Goal: Task Accomplishment & Management: Complete application form

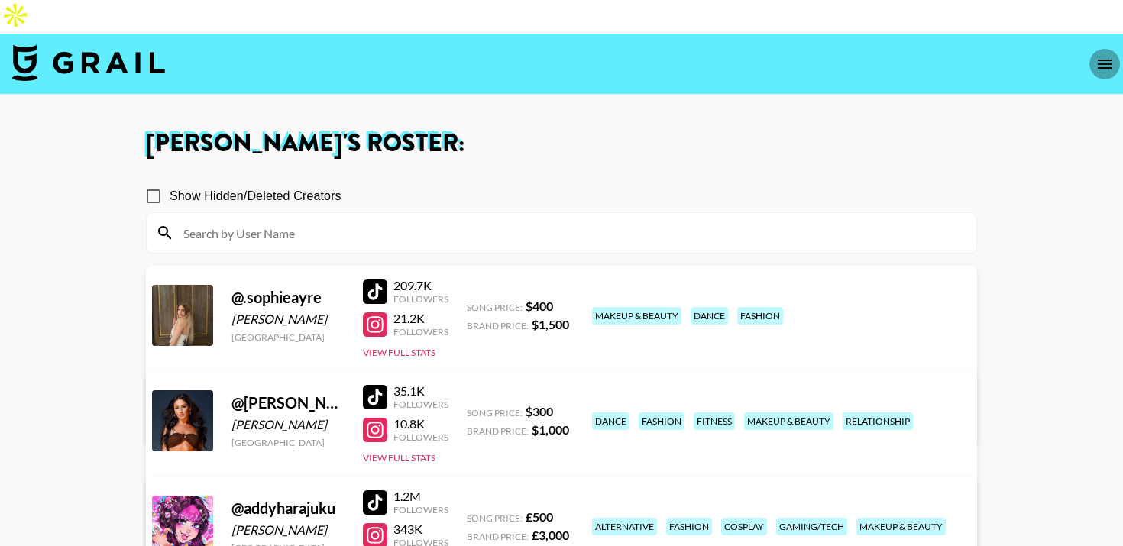
click at [1105, 60] on icon "open drawer" at bounding box center [1105, 64] width 14 height 9
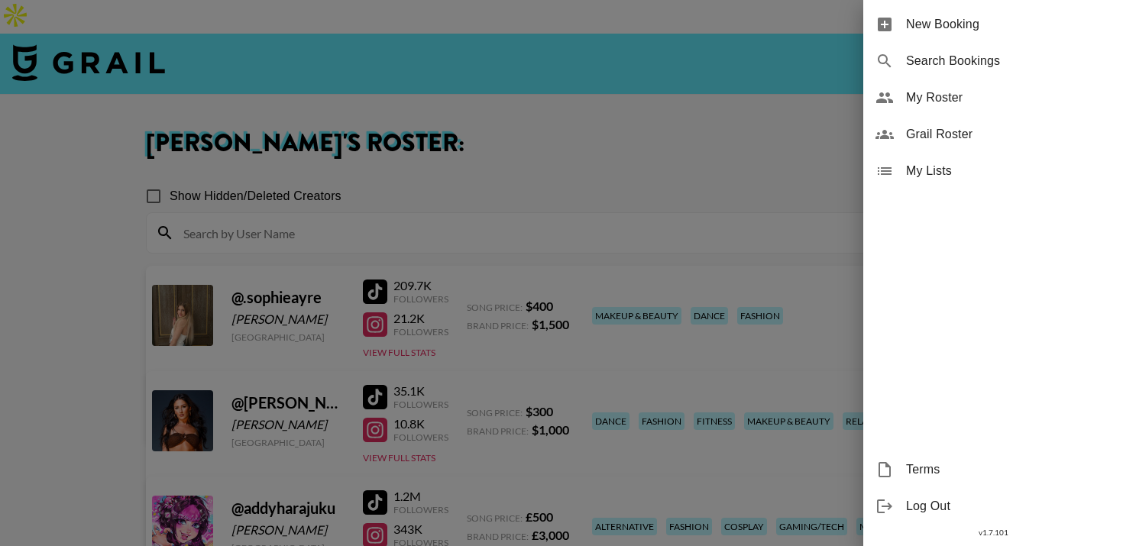
click at [952, 91] on span "My Roster" at bounding box center [1008, 98] width 205 height 18
click at [952, 31] on span "New Booking" at bounding box center [1008, 24] width 205 height 18
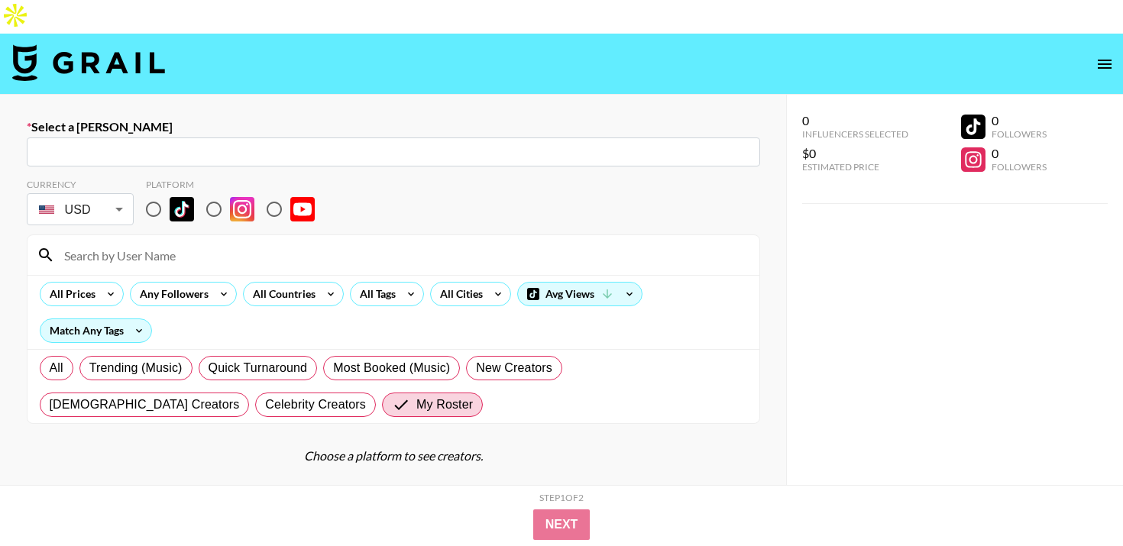
click at [593, 144] on input "text" at bounding box center [393, 153] width 715 height 18
paste input "[DOMAIN_NAME]"
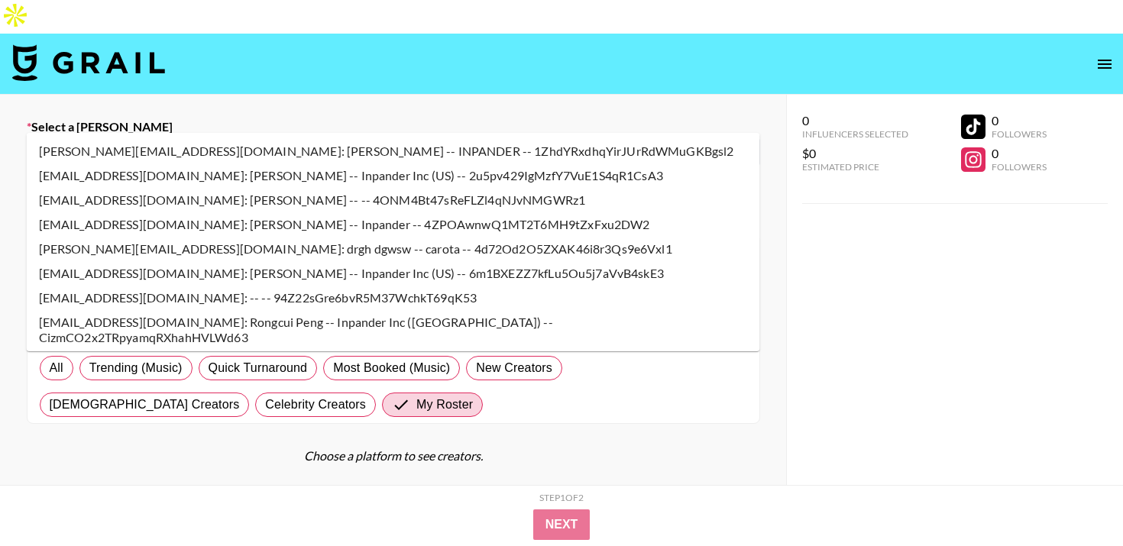
type input "[DOMAIN_NAME]"
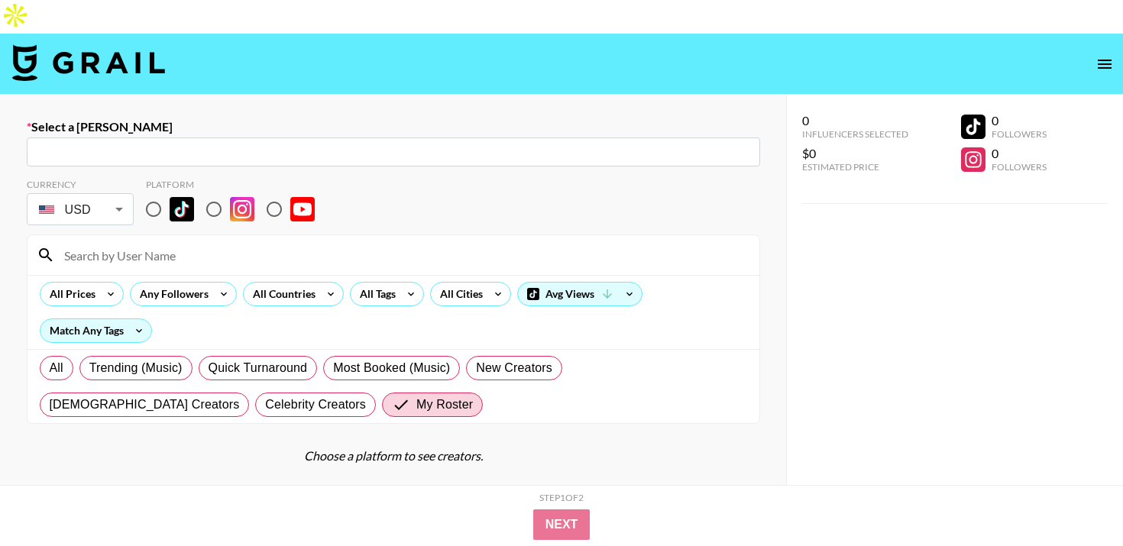
click at [37, 44] on img at bounding box center [88, 62] width 153 height 37
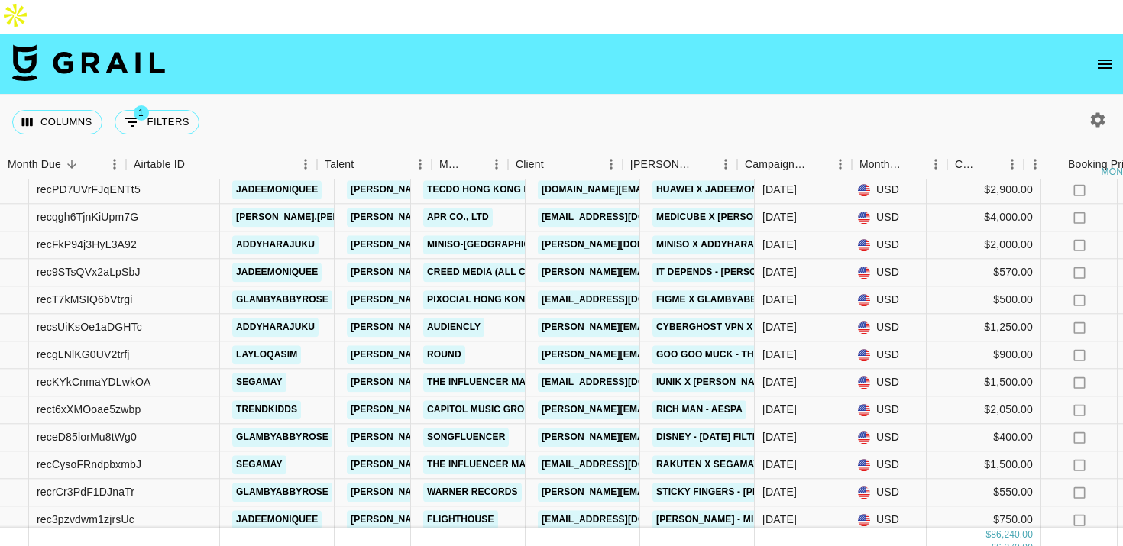
scroll to position [294, 0]
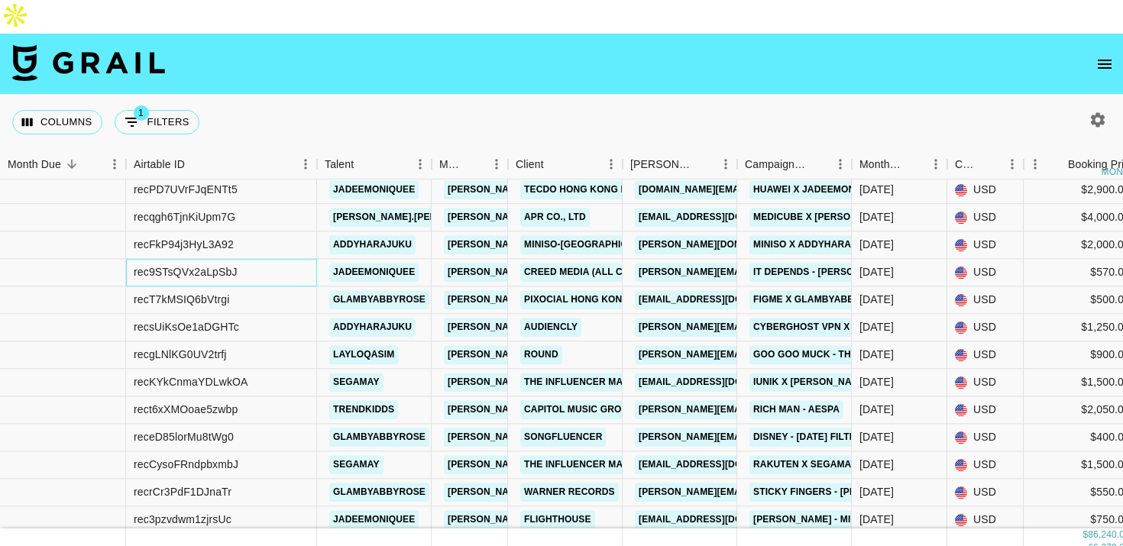
click at [265, 259] on div "rec9STsQVx2aLpSbJ" at bounding box center [221, 272] width 191 height 27
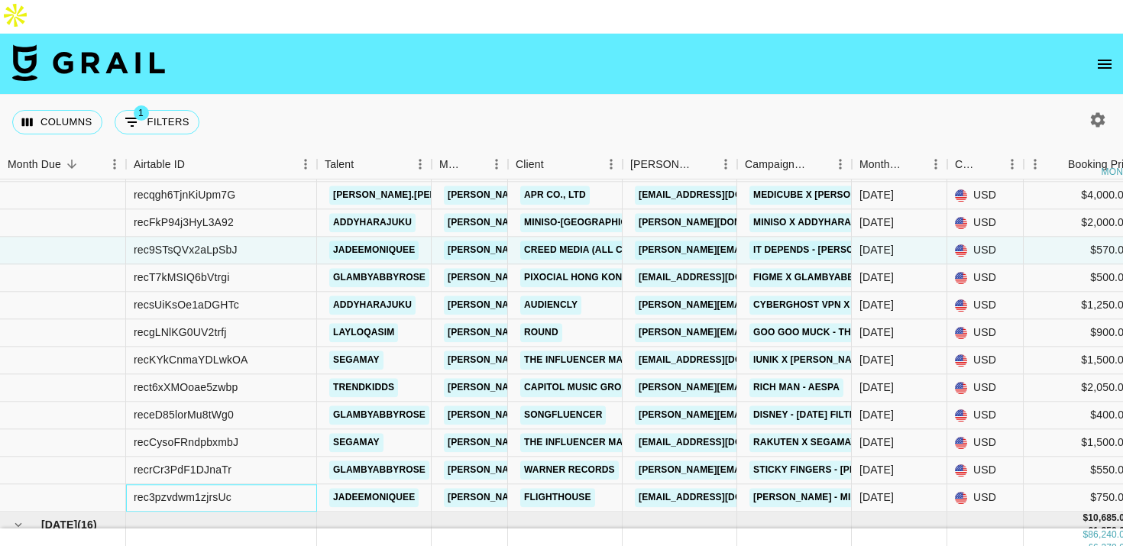
click at [275, 484] on div "rec3pzvdwm1zjrsUc" at bounding box center [221, 497] width 191 height 27
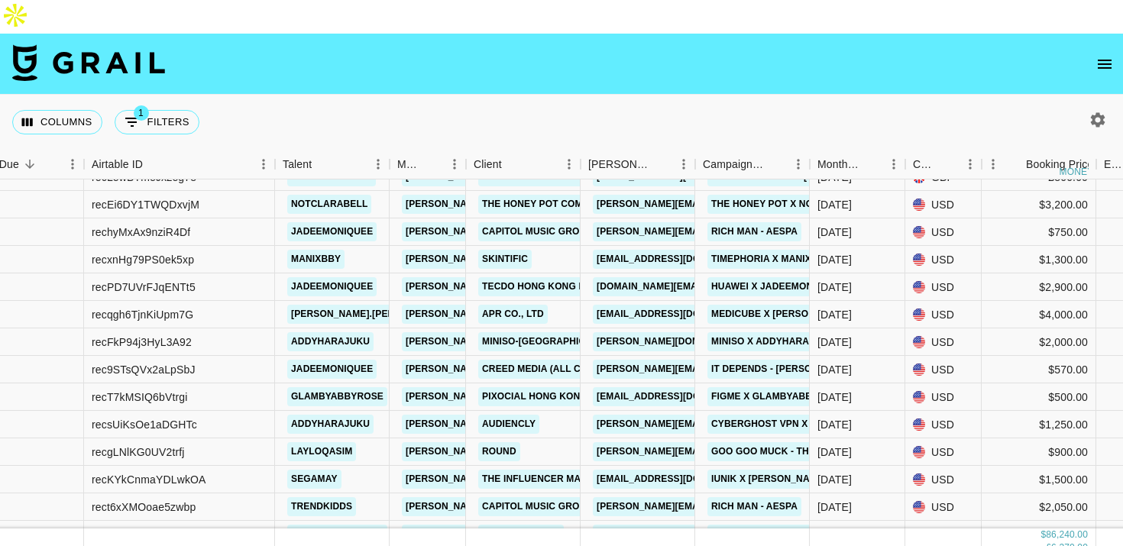
scroll to position [187, 42]
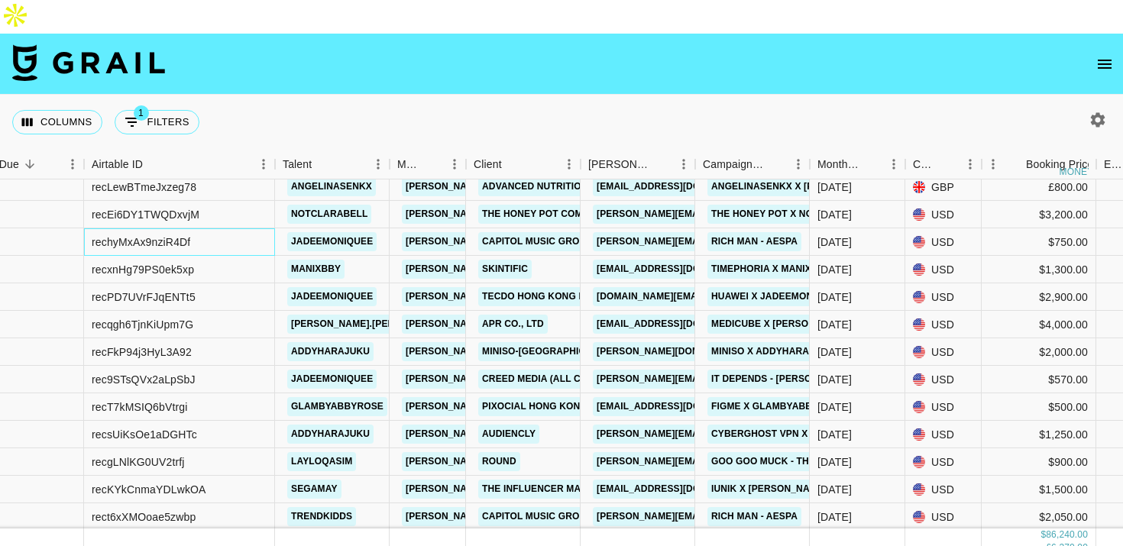
click at [258, 228] on div "rechyMxAx9nziR4Df" at bounding box center [179, 241] width 191 height 27
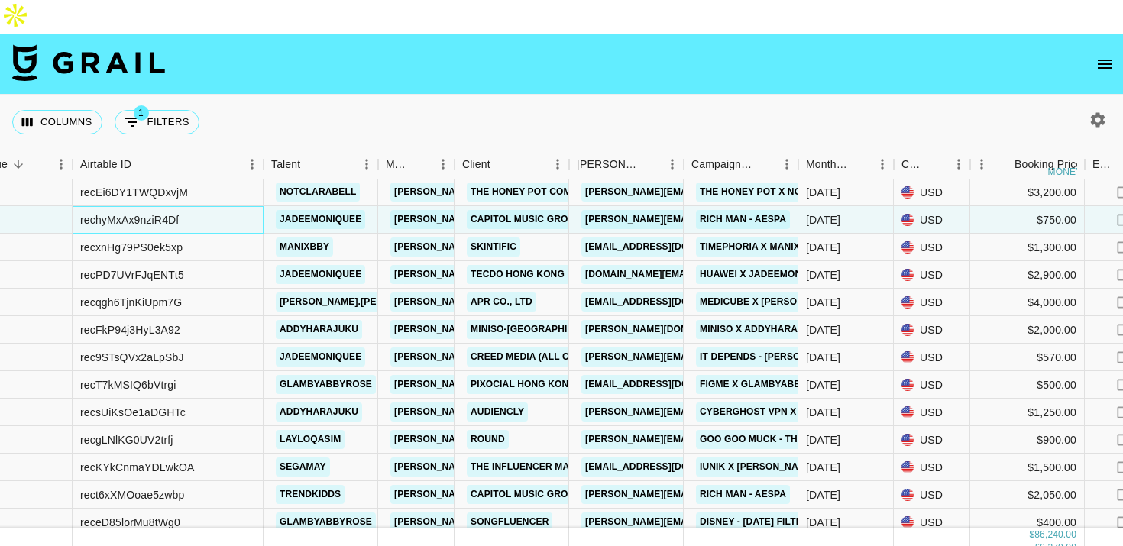
scroll to position [215, 53]
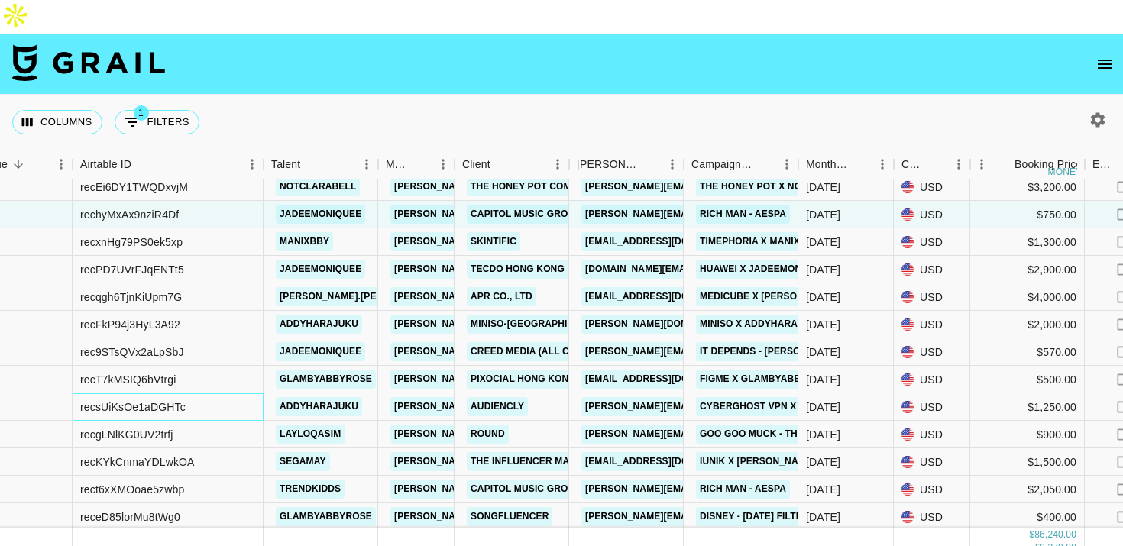
click at [232, 393] on div "recsUiKsOe1aDGHTc" at bounding box center [168, 406] width 191 height 27
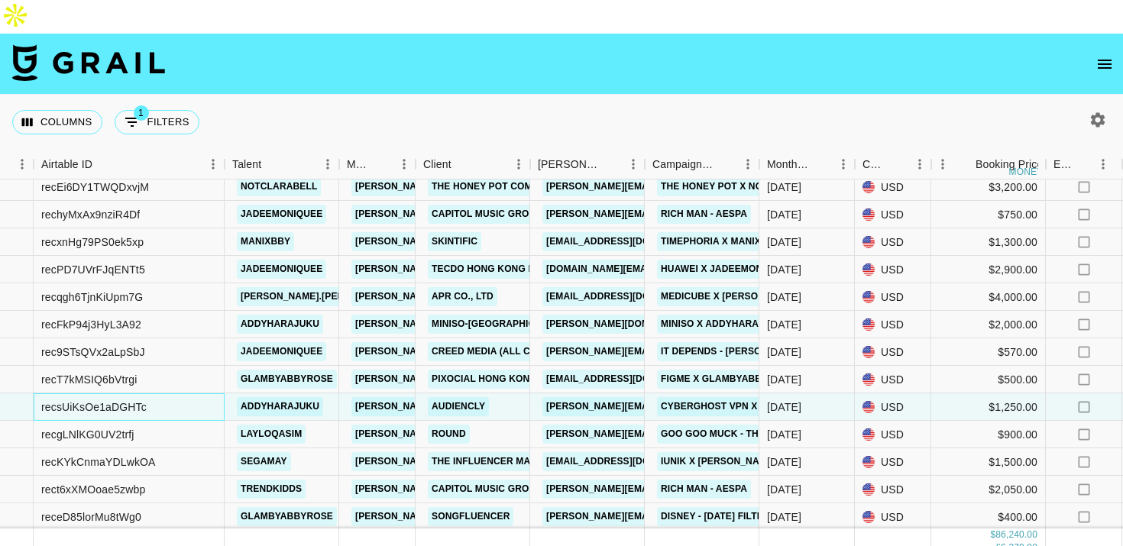
scroll to position [215, 0]
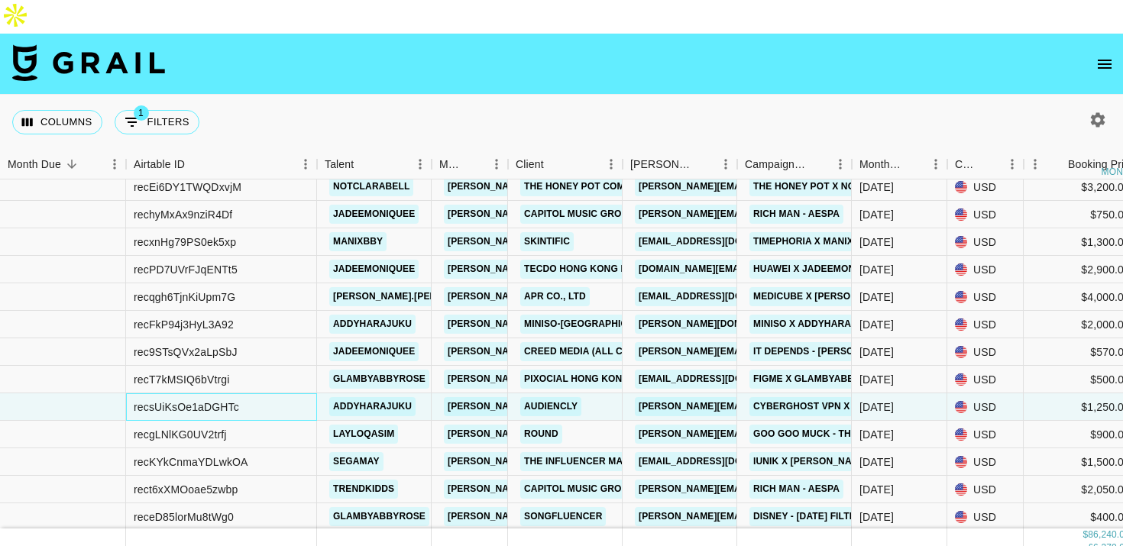
click at [199, 399] on div "recsUiKsOe1aDGHTc" at bounding box center [186, 406] width 105 height 15
copy div "recsUiKsOe1aDGHTc"
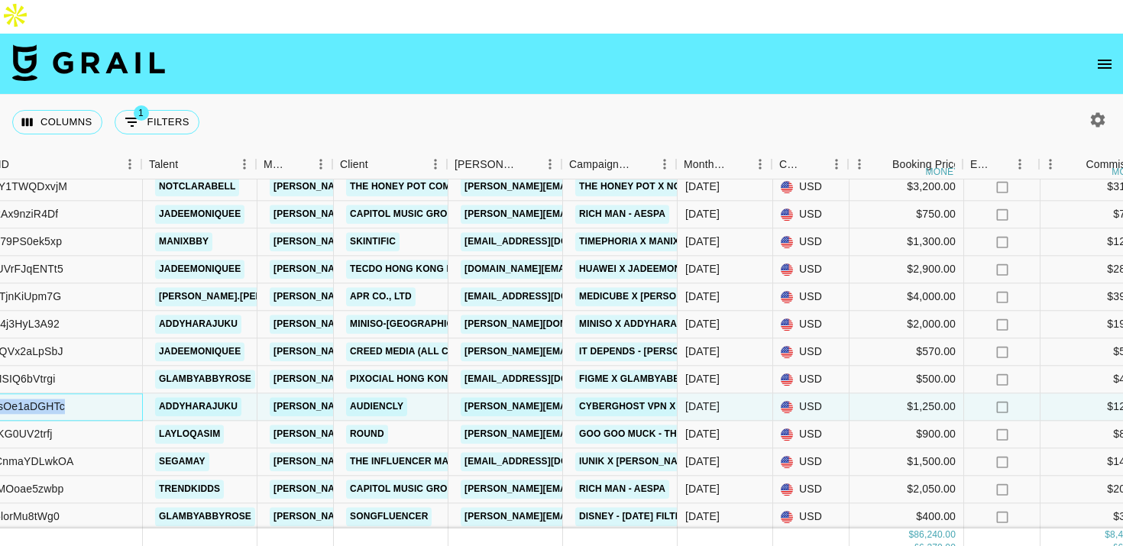
scroll to position [215, 176]
